Goal: Understand process/instructions: Learn how to perform a task or action

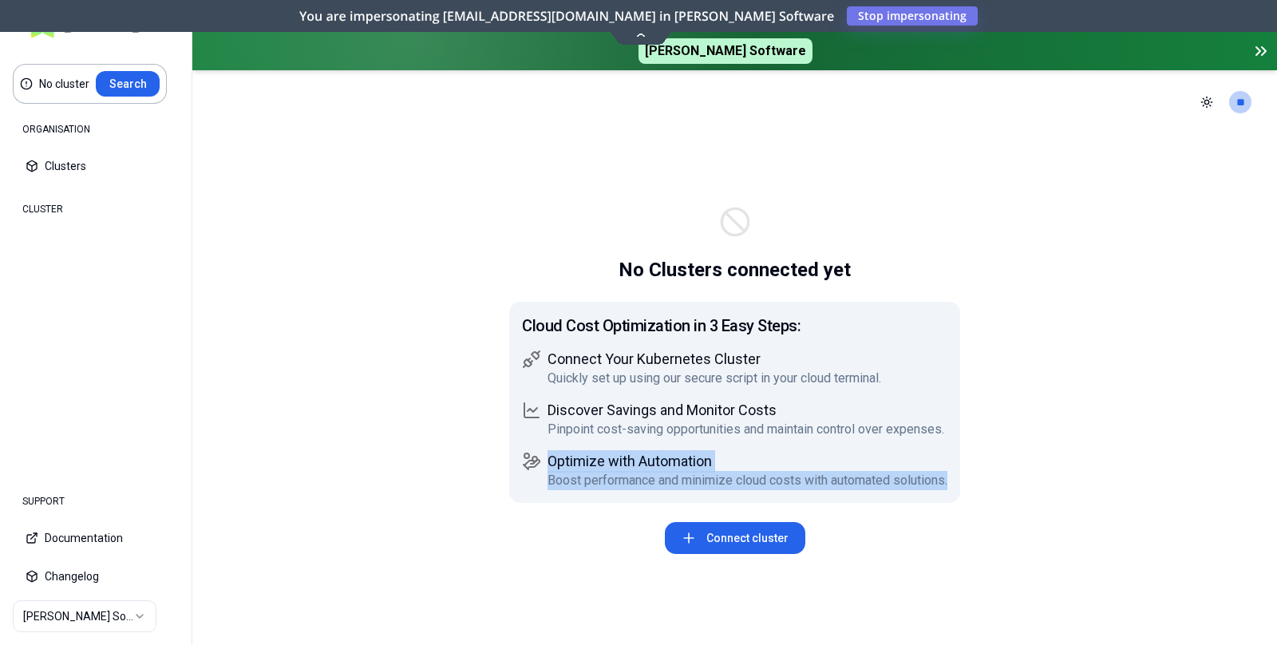
drag, startPoint x: 524, startPoint y: 325, endPoint x: 956, endPoint y: 476, distance: 457.5
click at [956, 476] on div "Cloud Cost Optimization in 3 Easy Steps: Connect Your Kubernetes Cluster Quickl…" at bounding box center [734, 402] width 451 height 201
drag, startPoint x: 879, startPoint y: 460, endPoint x: 879, endPoint y: 413, distance: 47.1
click at [879, 460] on h1 "Optimize with Automation" at bounding box center [747, 461] width 400 height 19
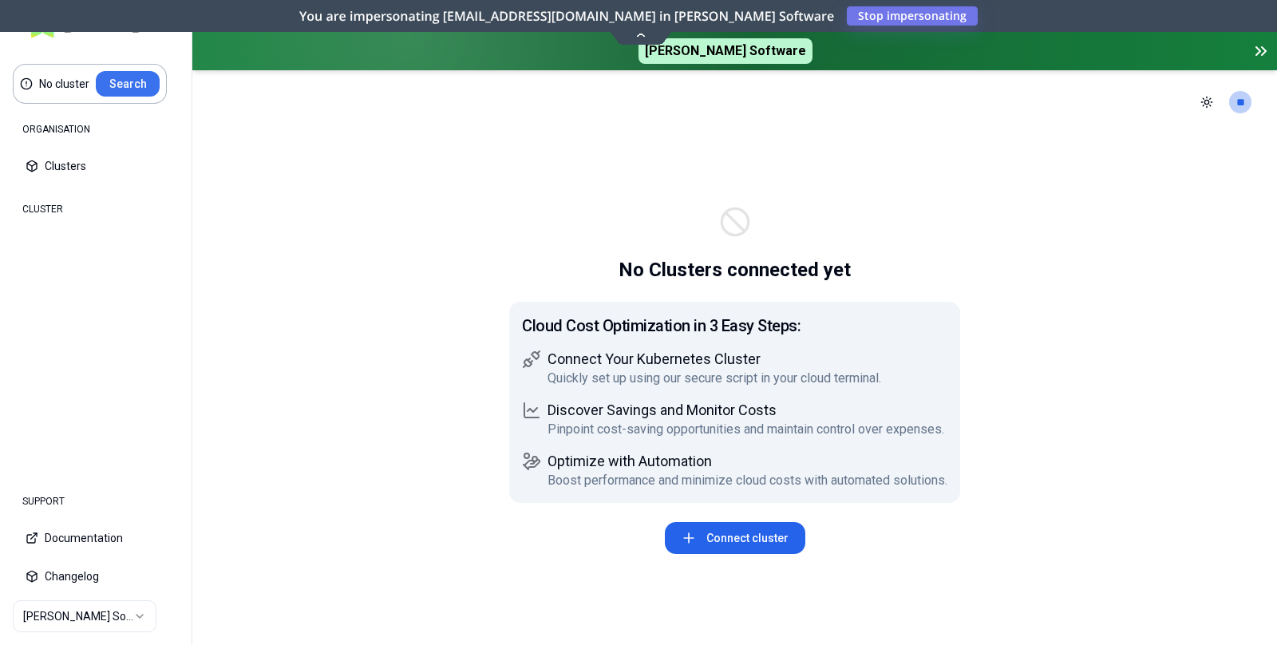
click at [127, 83] on button "Search" at bounding box center [128, 84] width 64 height 26
click at [135, 82] on button "Search" at bounding box center [128, 84] width 64 height 26
click at [640, 37] on icon at bounding box center [641, 34] width 22 height 12
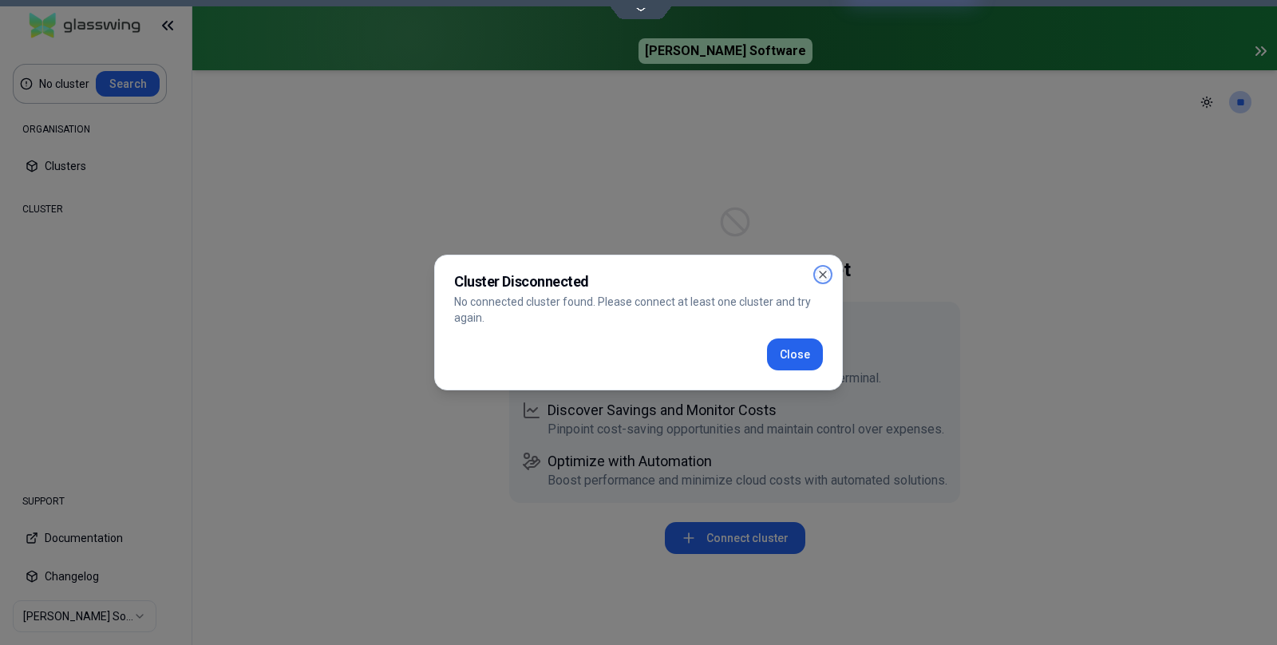
drag, startPoint x: 821, startPoint y: 274, endPoint x: 706, endPoint y: 258, distance: 116.0
click at [819, 274] on icon "button" at bounding box center [822, 274] width 13 height 13
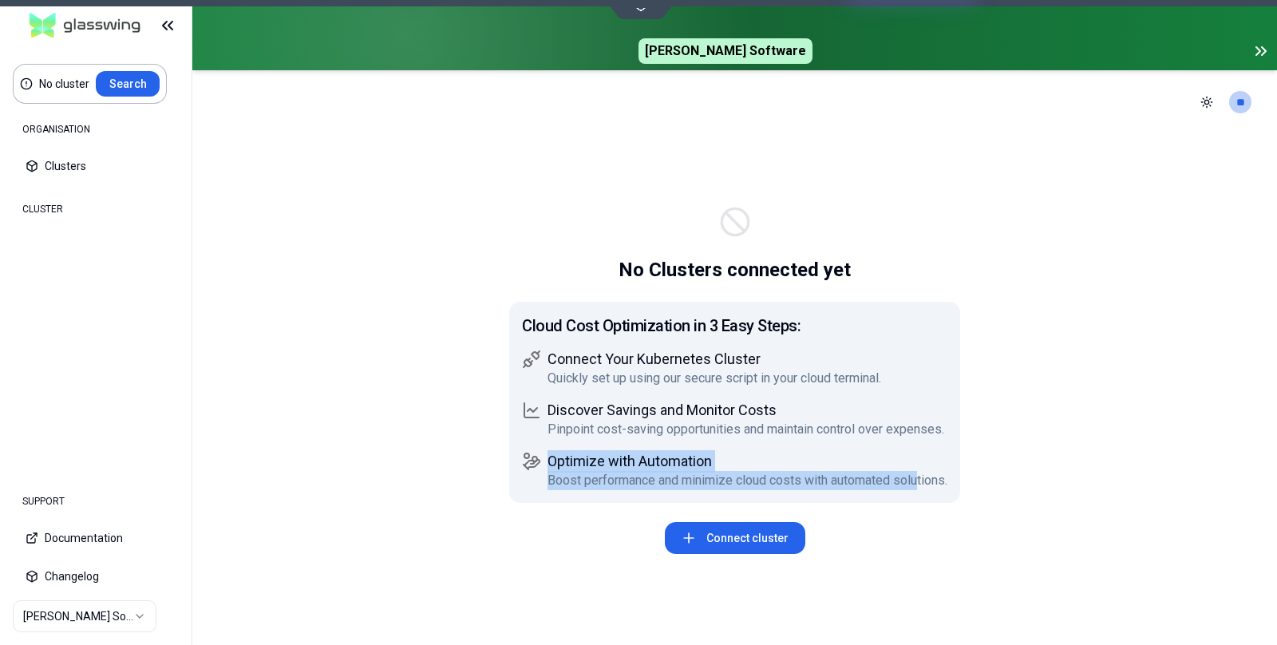
drag, startPoint x: 537, startPoint y: 326, endPoint x: 878, endPoint y: 464, distance: 367.6
click at [911, 471] on div "Cloud Cost Optimization in 3 Easy Steps: Connect Your Kubernetes Cluster Quickl…" at bounding box center [734, 402] width 425 height 176
click at [876, 461] on h1 "Optimize with Automation" at bounding box center [747, 461] width 400 height 19
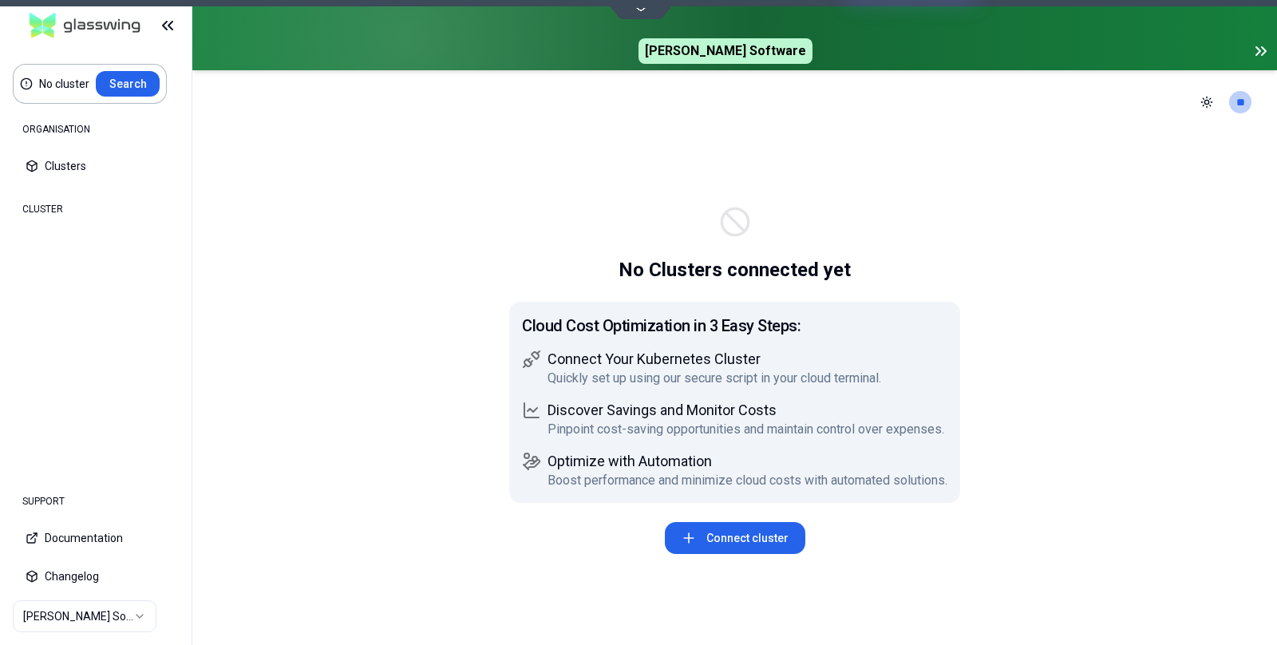
click at [732, 541] on button "Connect cluster" at bounding box center [735, 538] width 140 height 32
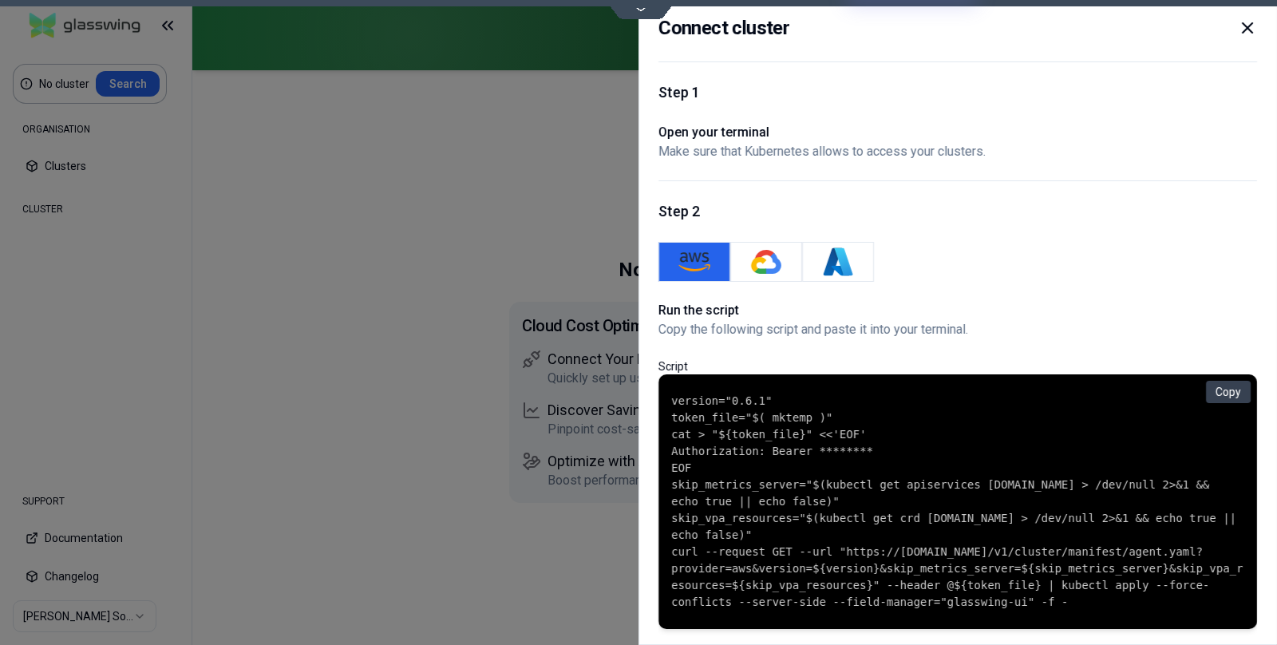
click at [1244, 22] on icon at bounding box center [1246, 27] width 19 height 19
